Goal: Information Seeking & Learning: Learn about a topic

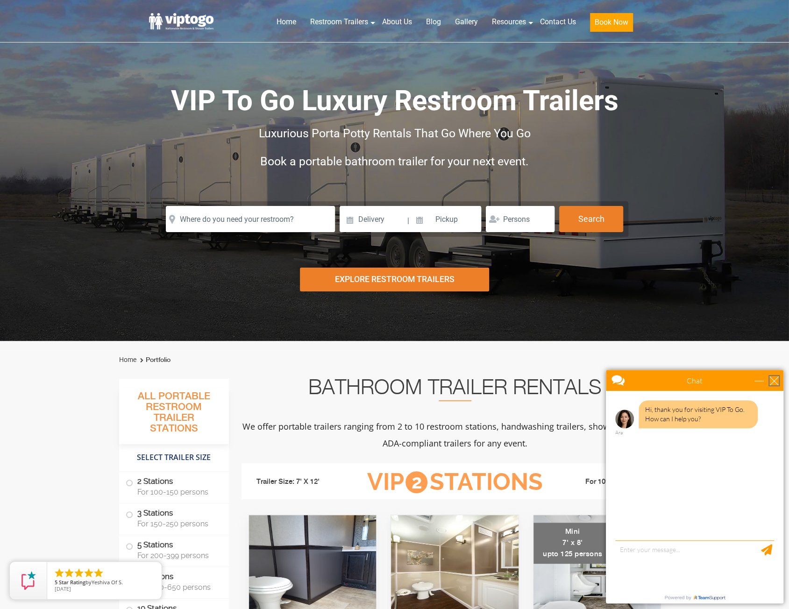
click at [775, 381] on div "close" at bounding box center [774, 380] width 9 height 9
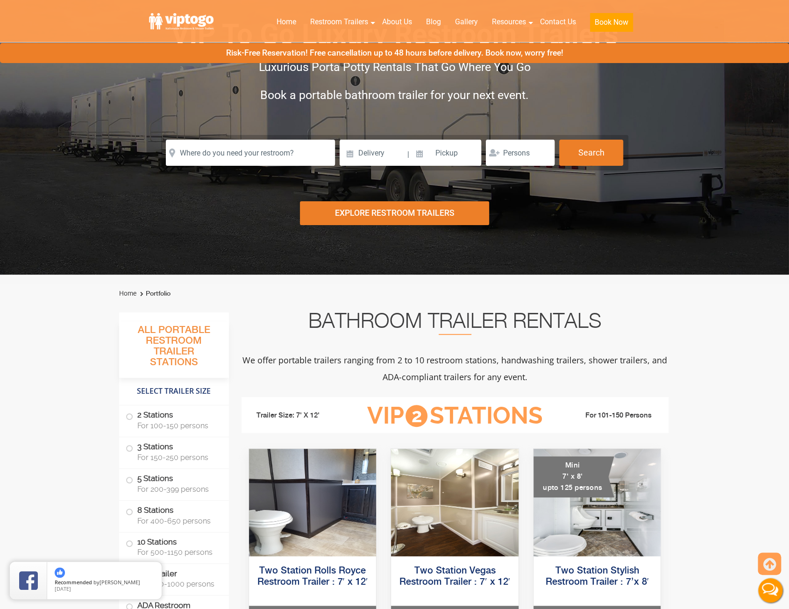
scroll to position [47, 0]
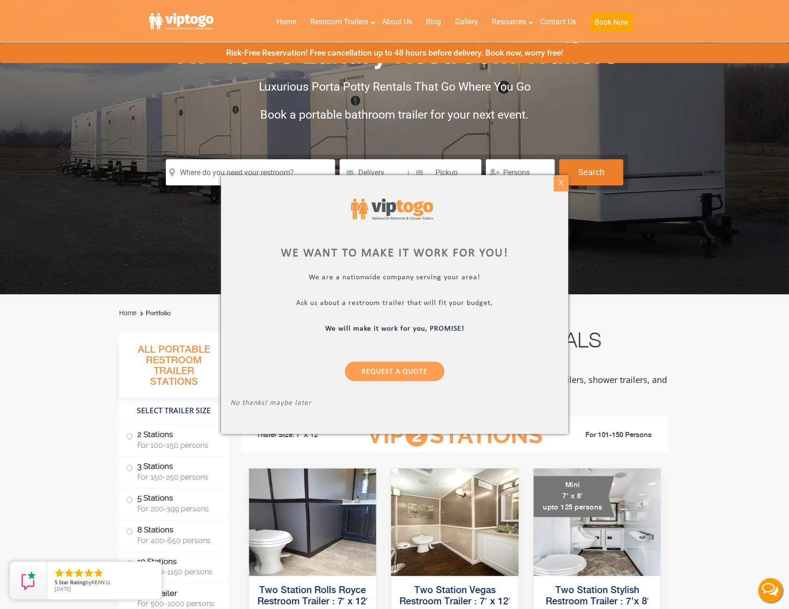
click at [563, 183] on div "X" at bounding box center [561, 183] width 14 height 16
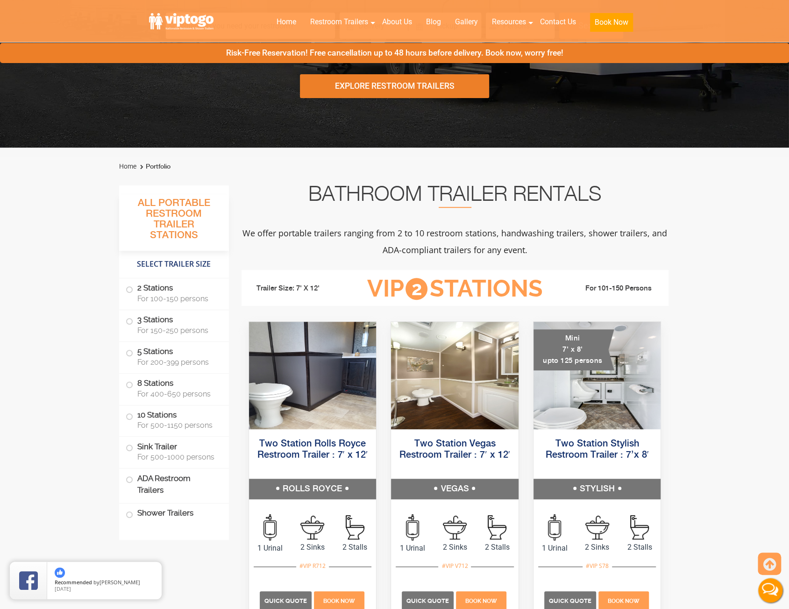
scroll to position [374, 0]
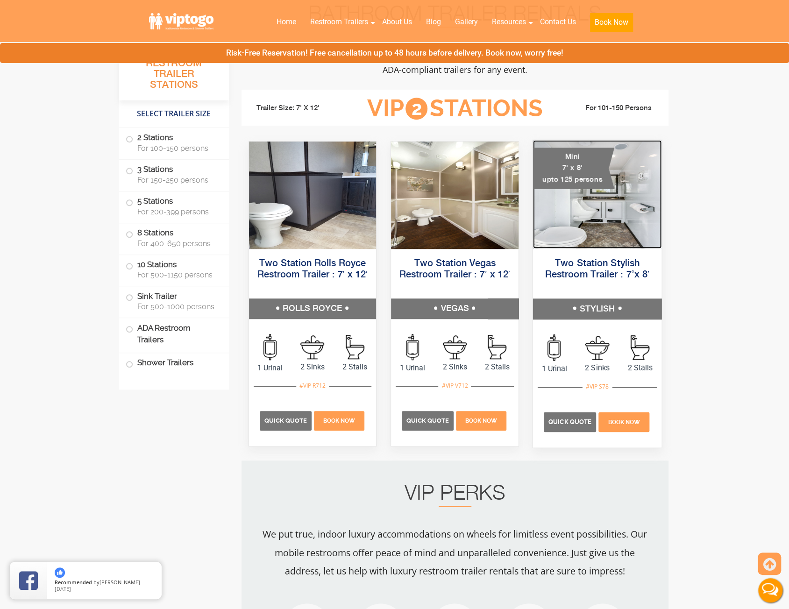
click at [621, 213] on img at bounding box center [597, 194] width 128 height 108
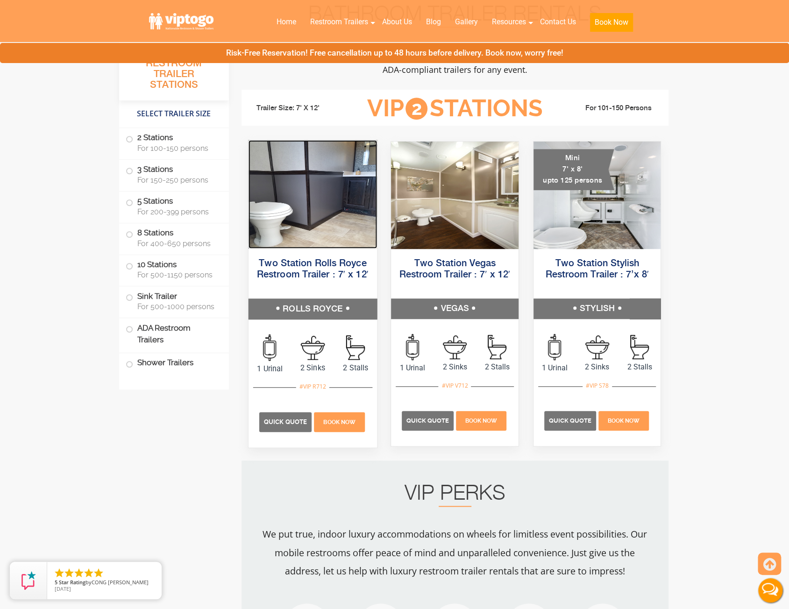
click at [350, 192] on img at bounding box center [312, 194] width 128 height 108
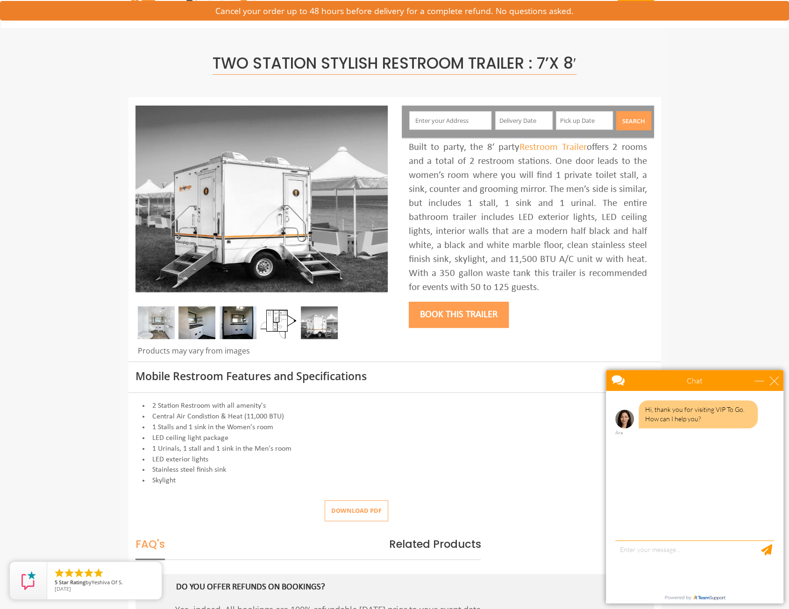
scroll to position [47, 0]
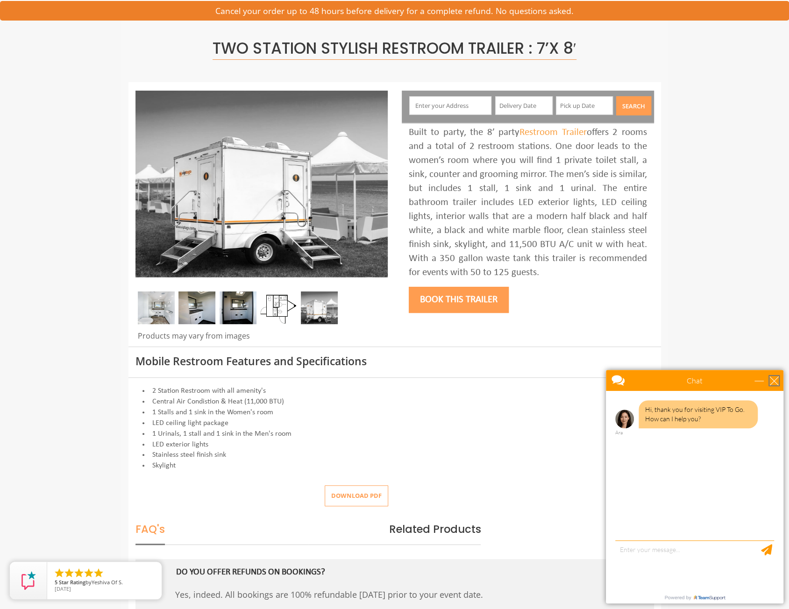
click at [773, 382] on div "close" at bounding box center [774, 380] width 9 height 9
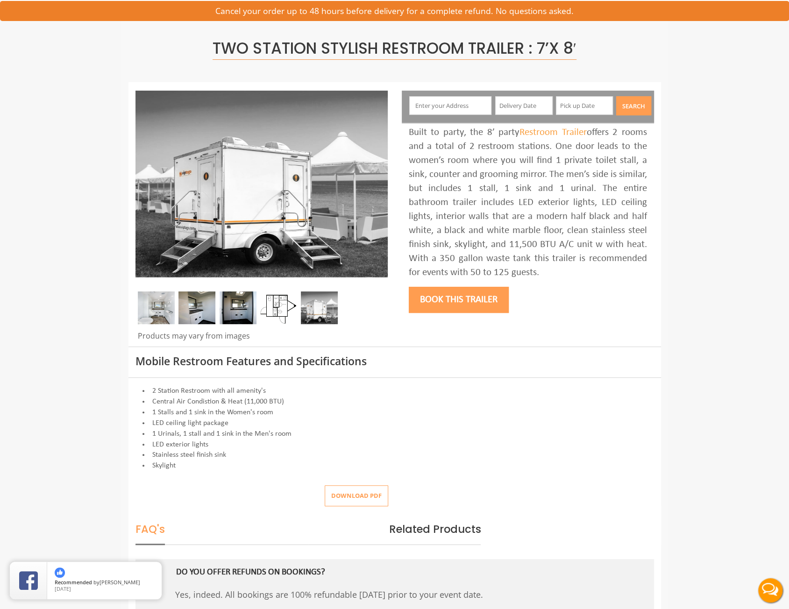
click at [191, 307] on img at bounding box center [196, 308] width 37 height 33
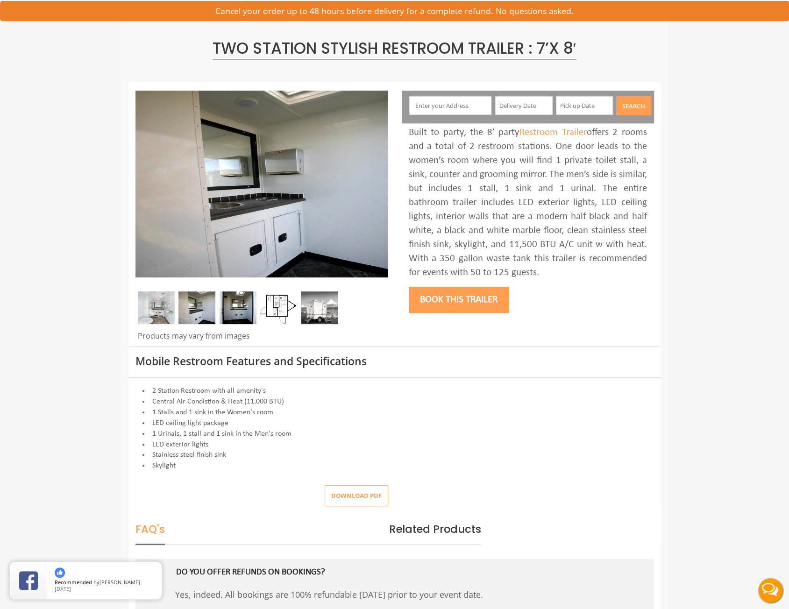
click at [230, 312] on img at bounding box center [238, 308] width 37 height 33
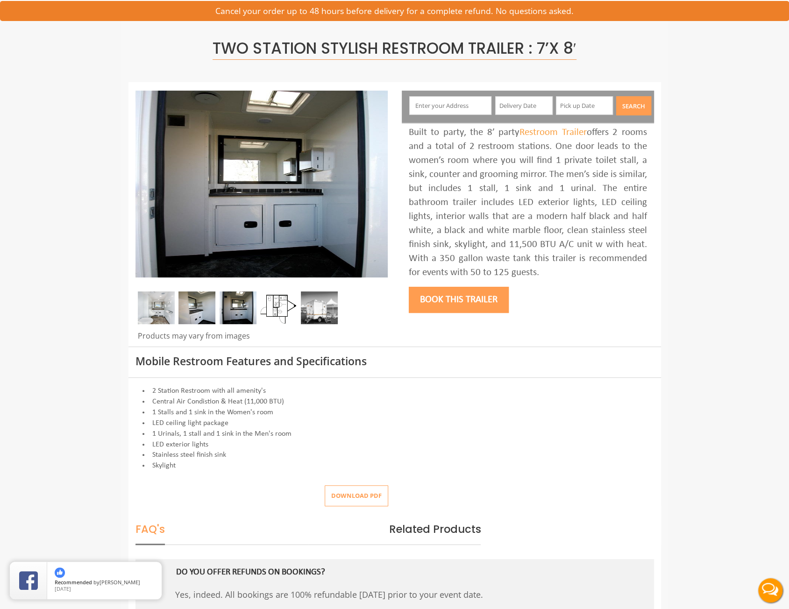
click at [264, 312] on img at bounding box center [278, 308] width 37 height 33
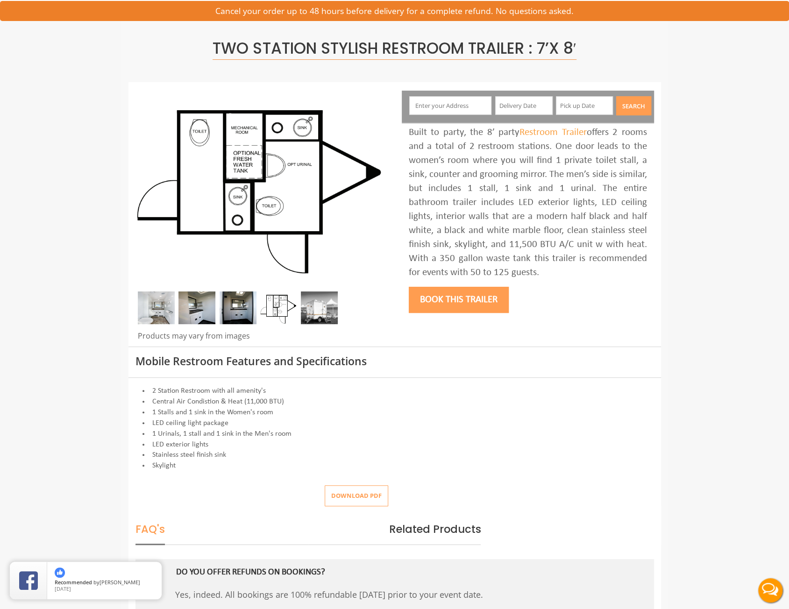
click at [314, 313] on img at bounding box center [319, 308] width 37 height 33
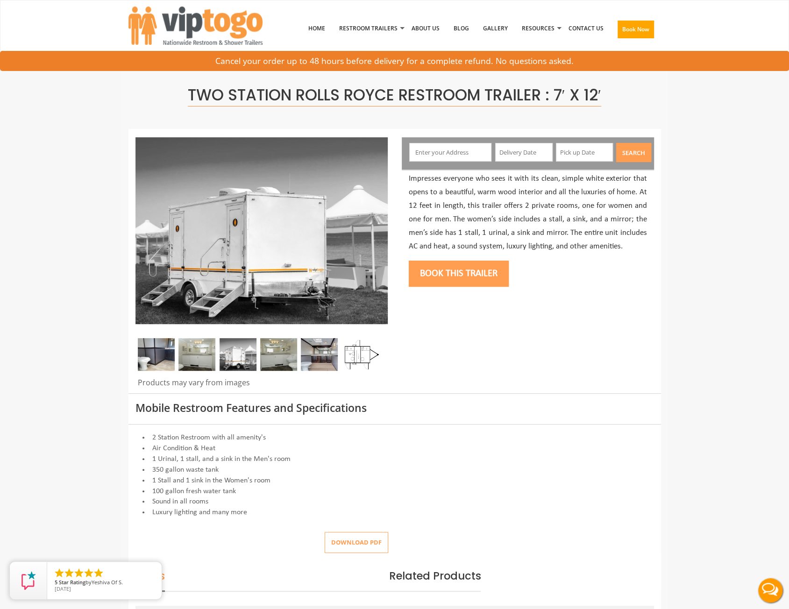
click at [206, 371] on div at bounding box center [262, 356] width 252 height 37
click at [207, 364] on img at bounding box center [196, 354] width 37 height 33
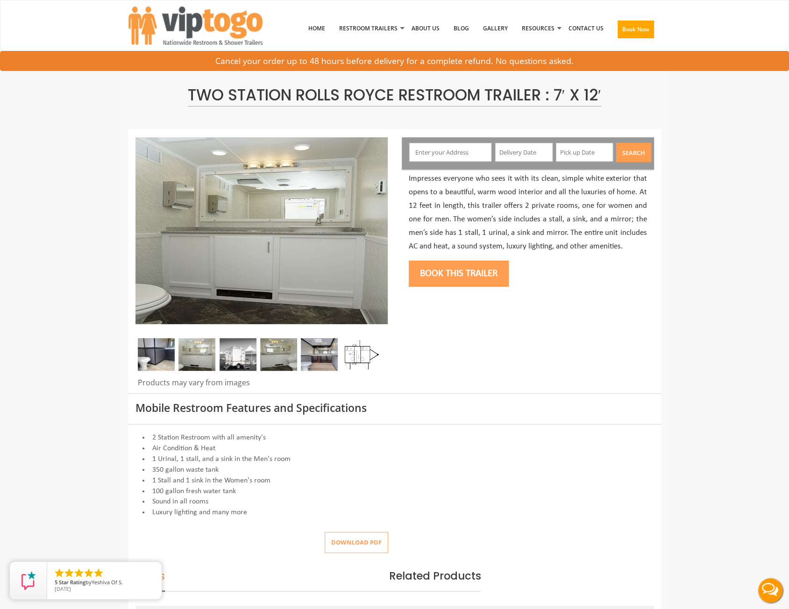
click at [239, 360] on img at bounding box center [238, 354] width 37 height 33
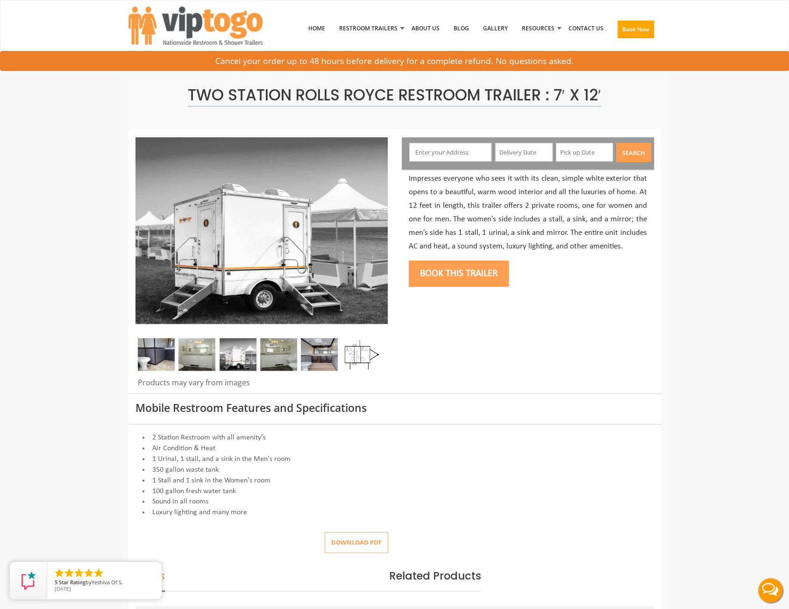
click at [273, 359] on img at bounding box center [278, 354] width 37 height 33
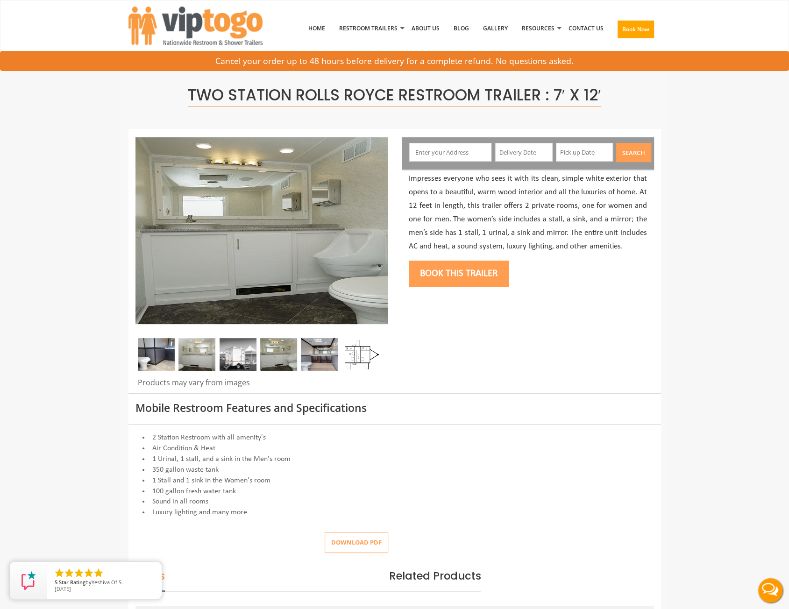
click at [300, 354] on div at bounding box center [262, 356] width 252 height 37
click at [307, 354] on img at bounding box center [319, 354] width 37 height 33
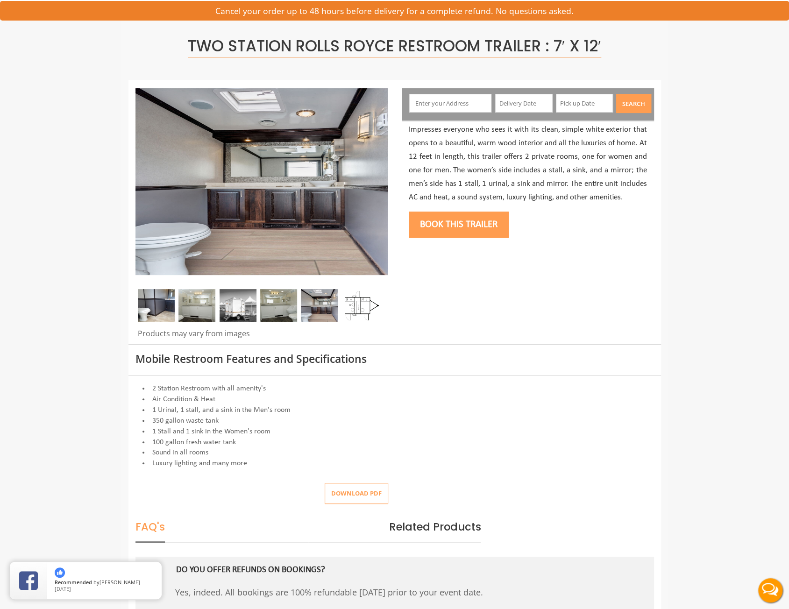
scroll to position [47, 0]
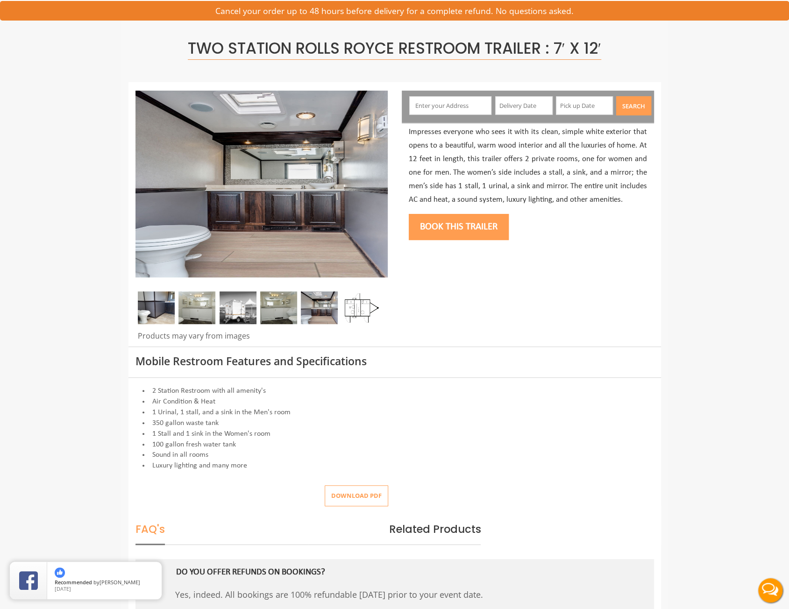
click at [321, 302] on img at bounding box center [319, 308] width 37 height 33
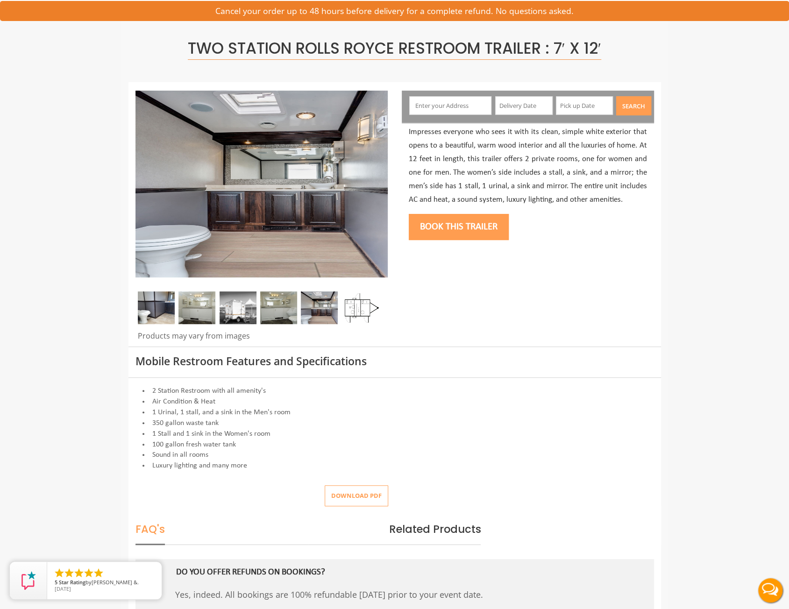
click at [359, 306] on img at bounding box center [360, 308] width 37 height 33
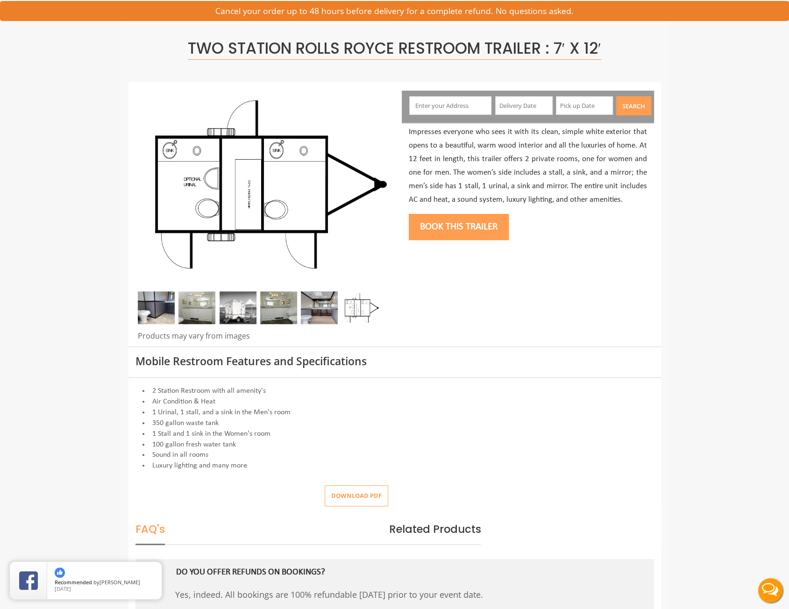
click at [578, 292] on div at bounding box center [394, 215] width 533 height 264
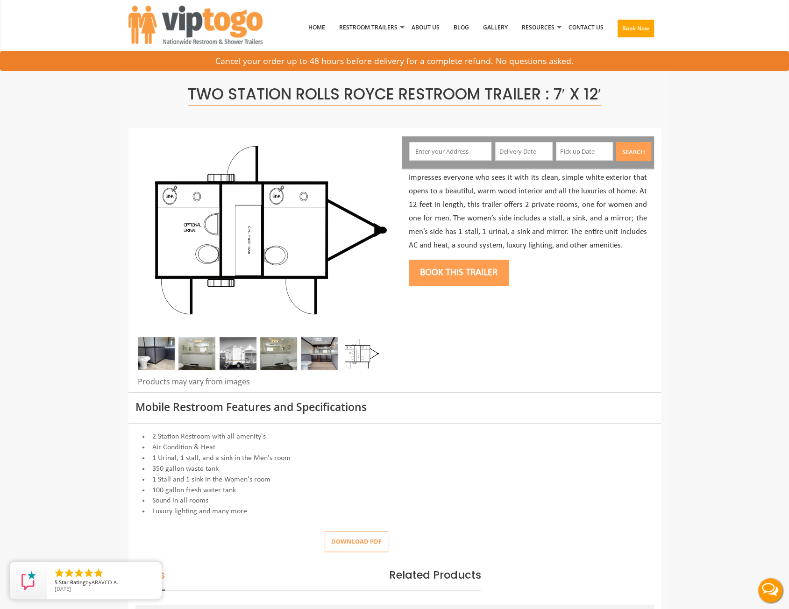
scroll to position [0, 0]
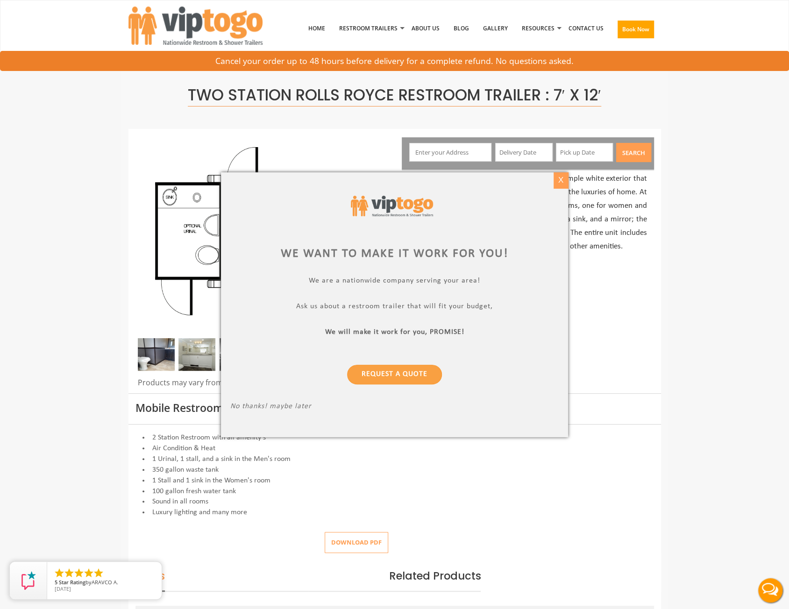
click at [559, 179] on div "X" at bounding box center [561, 180] width 14 height 16
